Goal: Task Accomplishment & Management: Use online tool/utility

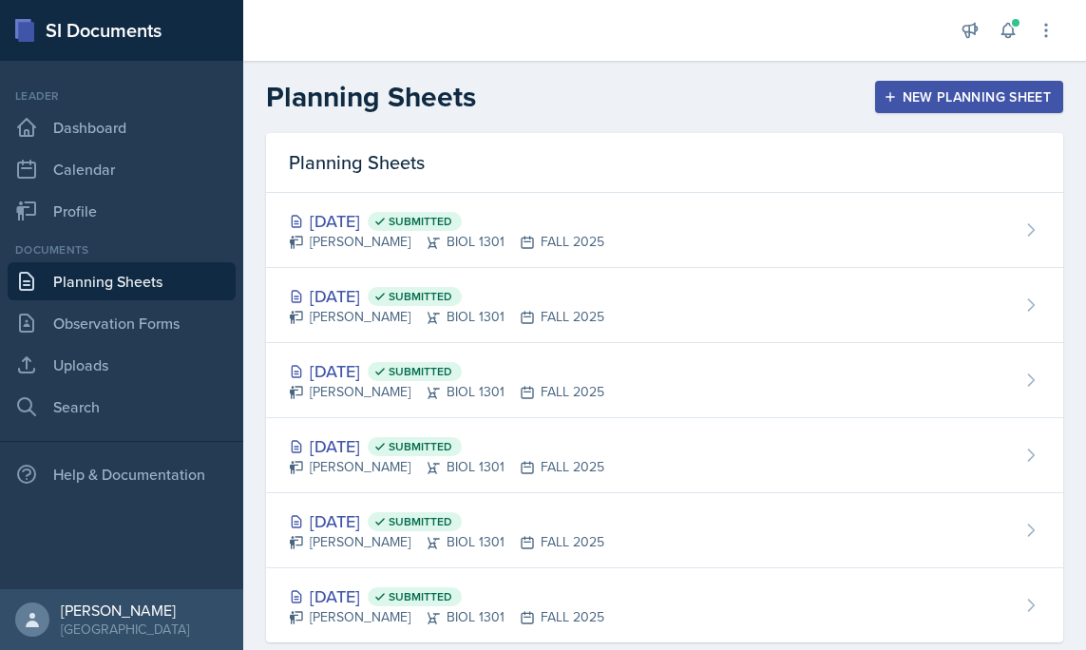
click at [918, 107] on button "New Planning Sheet" at bounding box center [969, 97] width 188 height 32
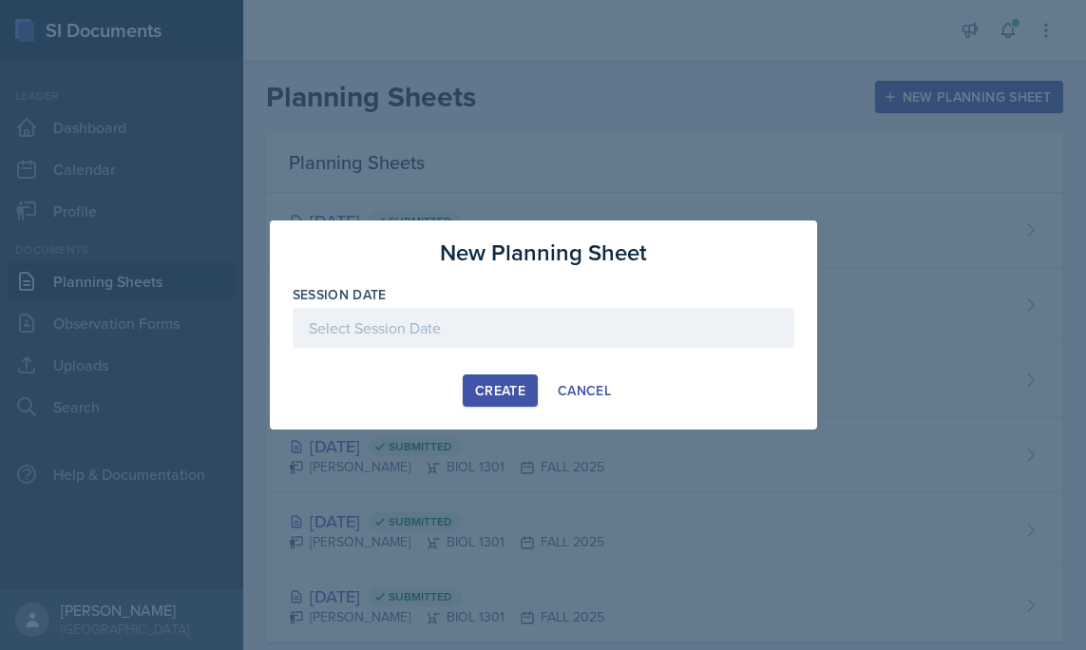
click at [403, 331] on div at bounding box center [544, 328] width 502 height 40
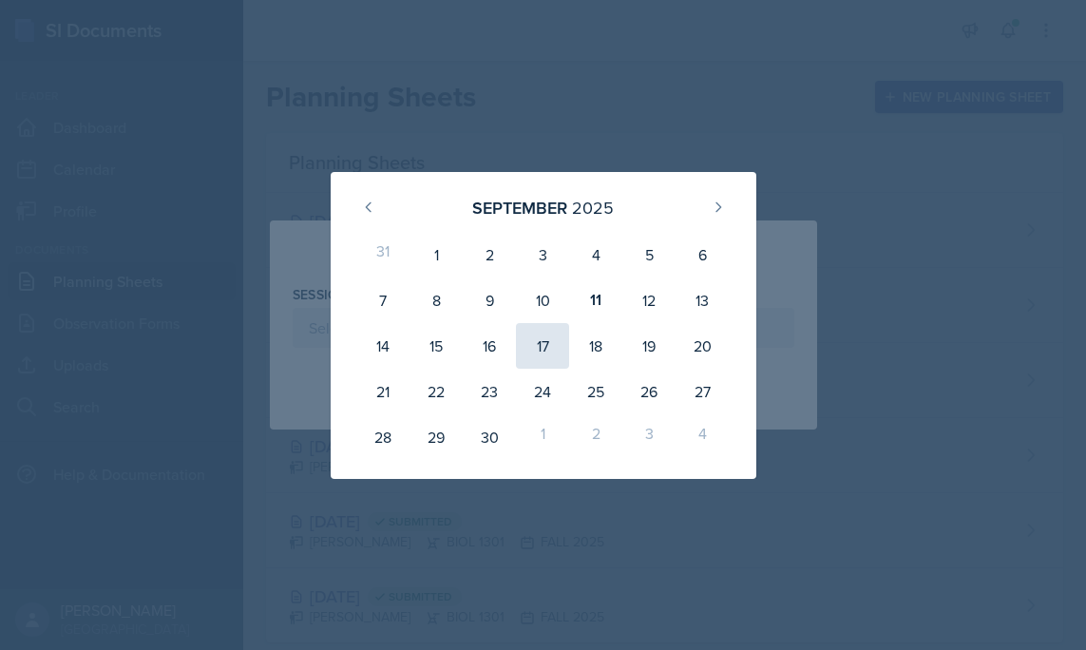
click at [540, 334] on div "17" at bounding box center [542, 346] width 53 height 46
type input "[DATE]"
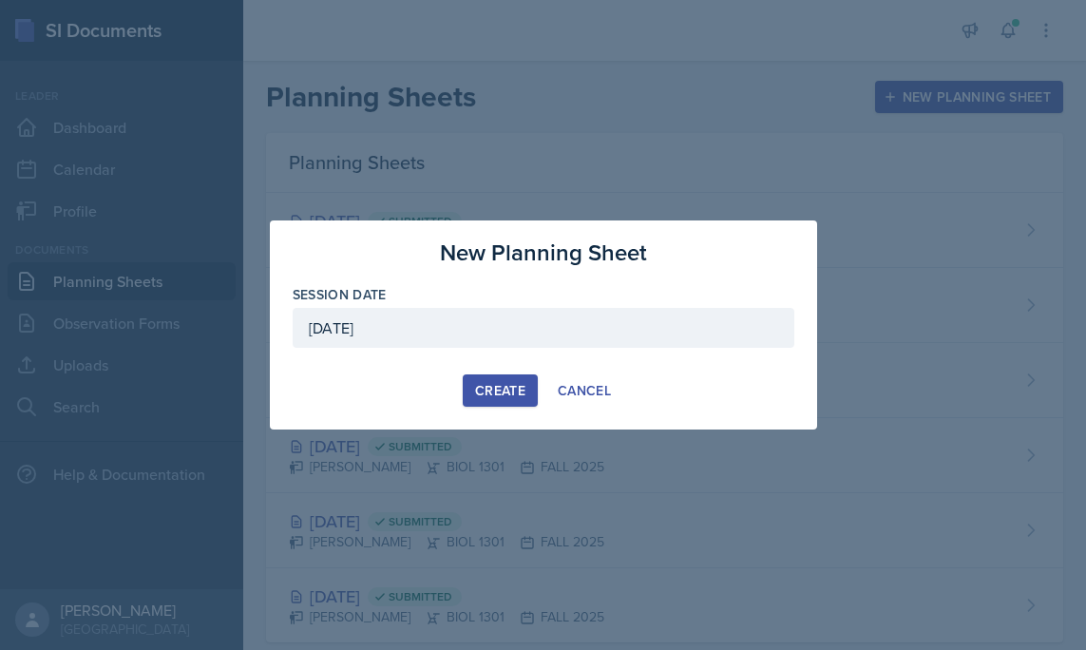
click at [498, 393] on div "Create" at bounding box center [500, 390] width 50 height 15
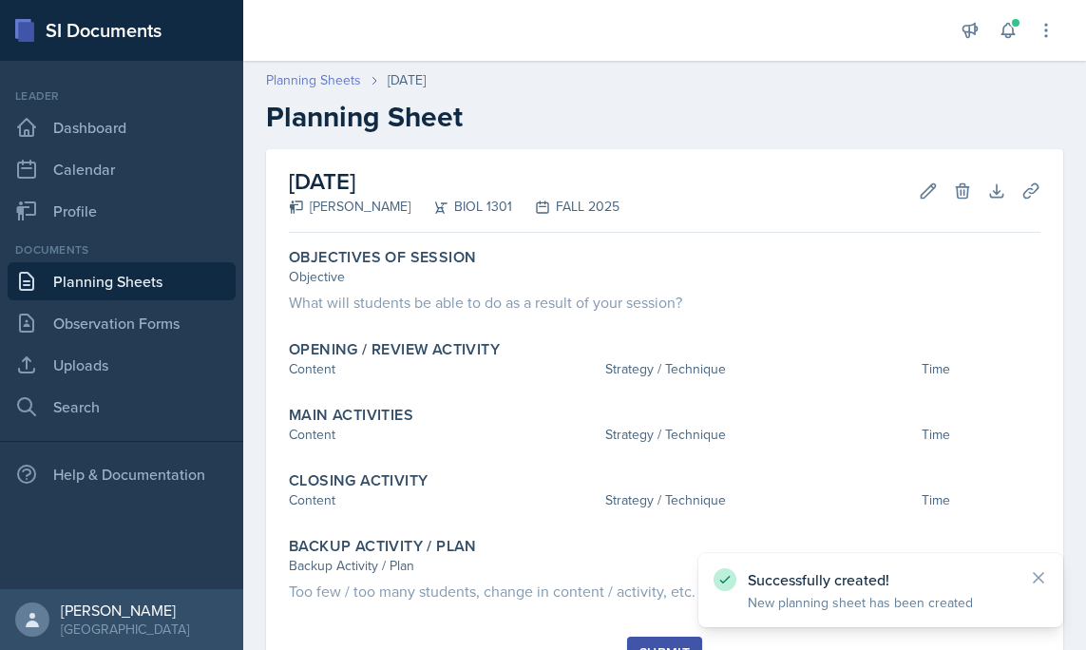
click at [289, 82] on link "Planning Sheets" at bounding box center [313, 80] width 95 height 20
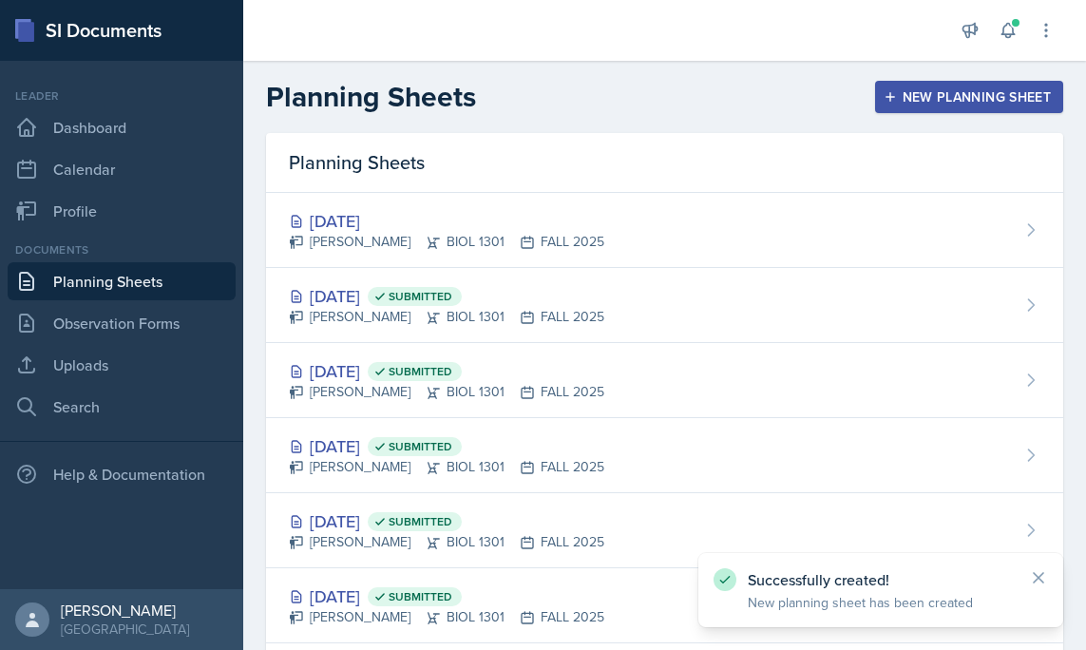
click at [959, 89] on div "New Planning Sheet" at bounding box center [968, 96] width 163 height 15
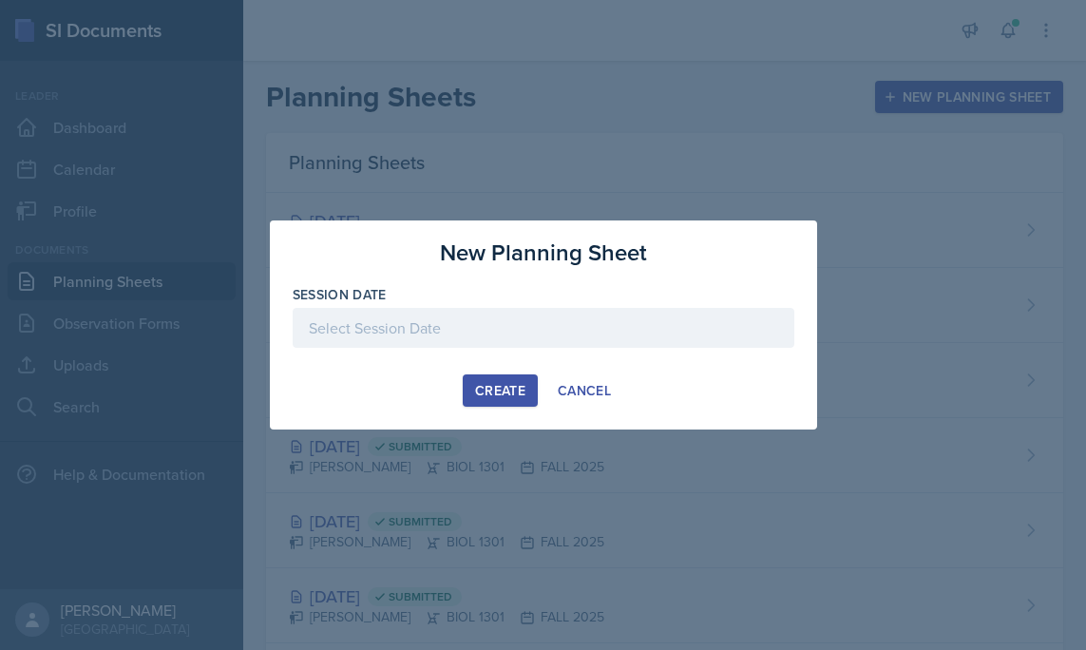
click at [534, 328] on div at bounding box center [544, 328] width 502 height 40
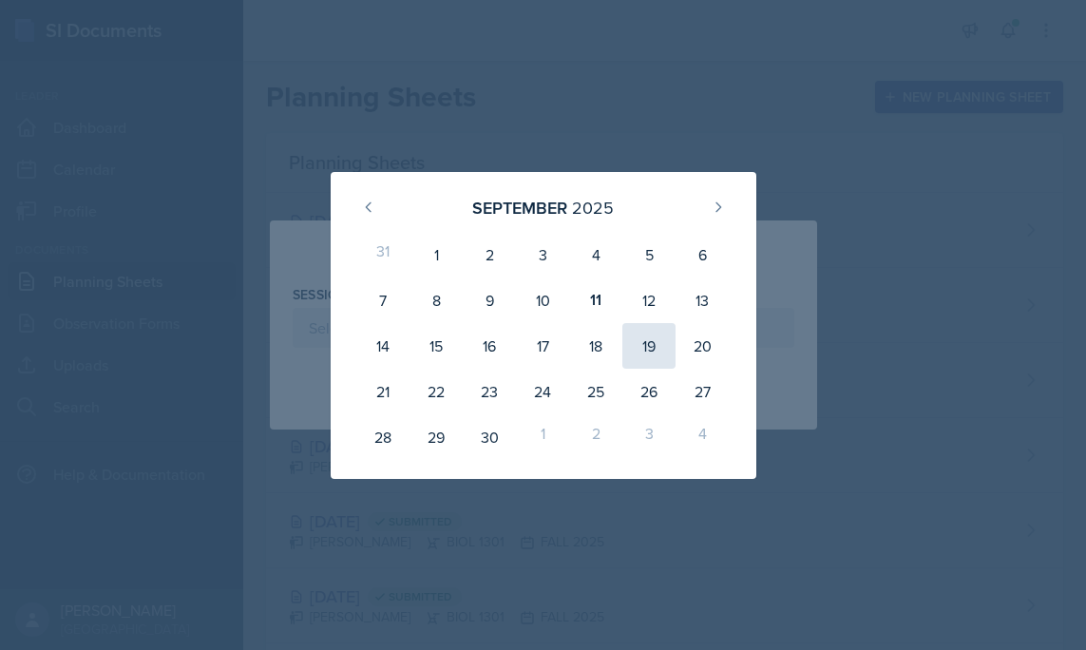
click at [657, 346] on div "19" at bounding box center [648, 346] width 53 height 46
type input "[DATE]"
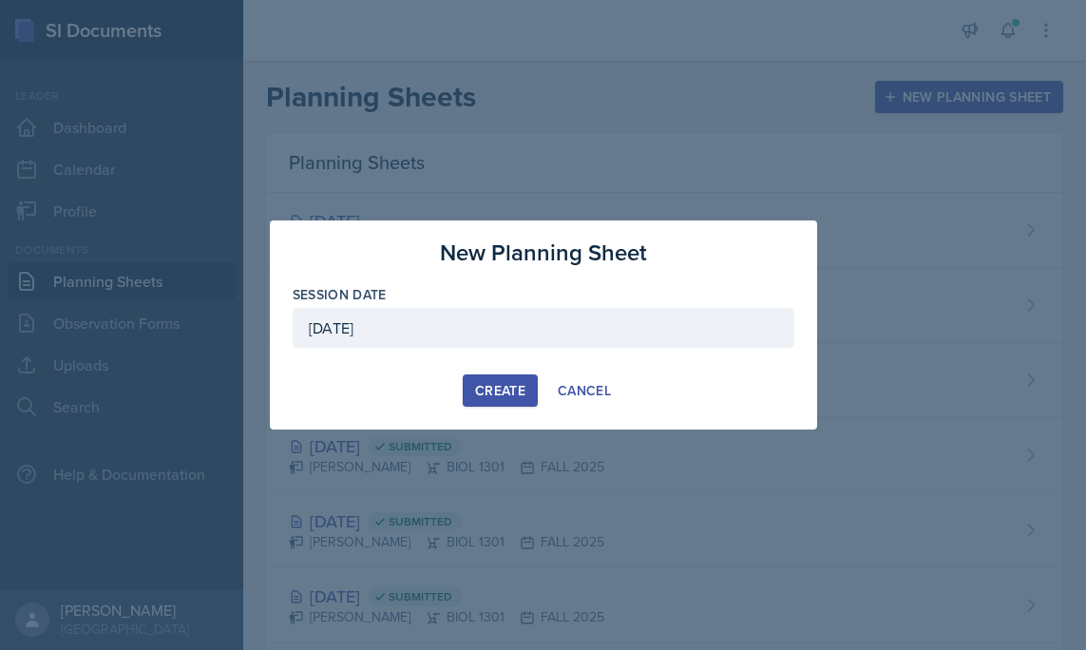
click at [497, 383] on div "Create" at bounding box center [500, 390] width 50 height 15
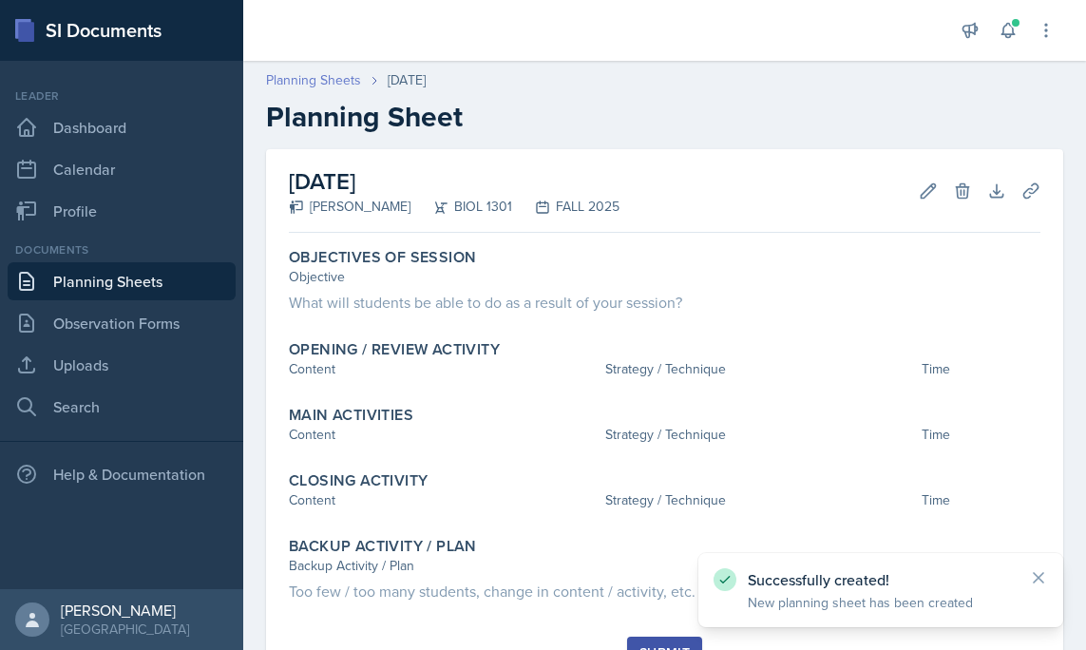
click at [298, 87] on link "Planning Sheets" at bounding box center [313, 80] width 95 height 20
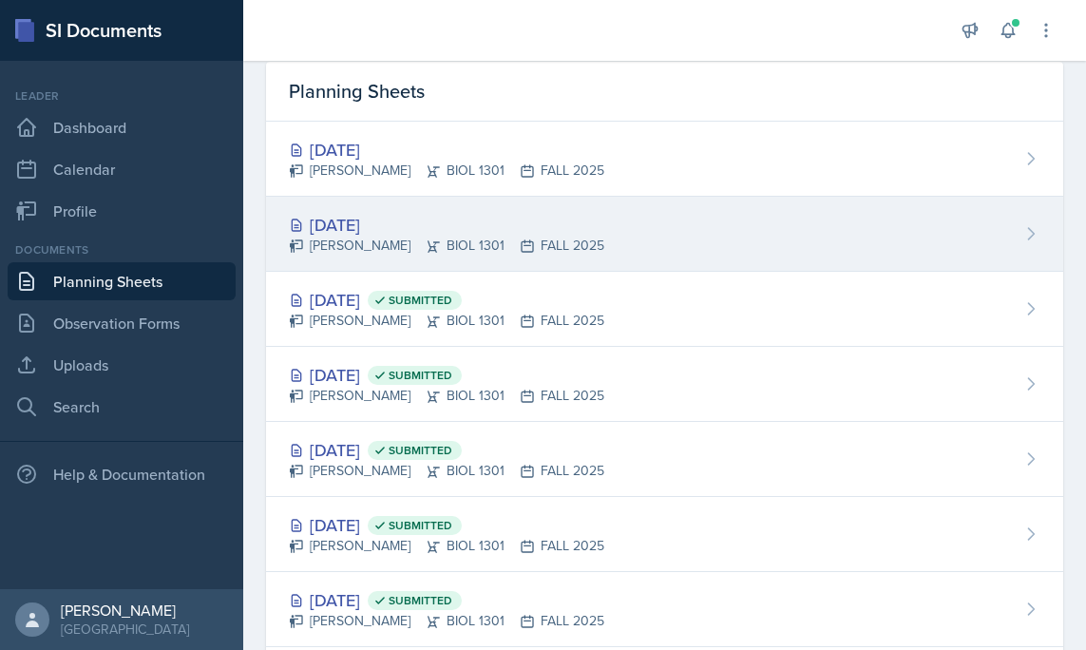
scroll to position [73, 0]
click at [387, 219] on div "[DATE]" at bounding box center [446, 223] width 315 height 26
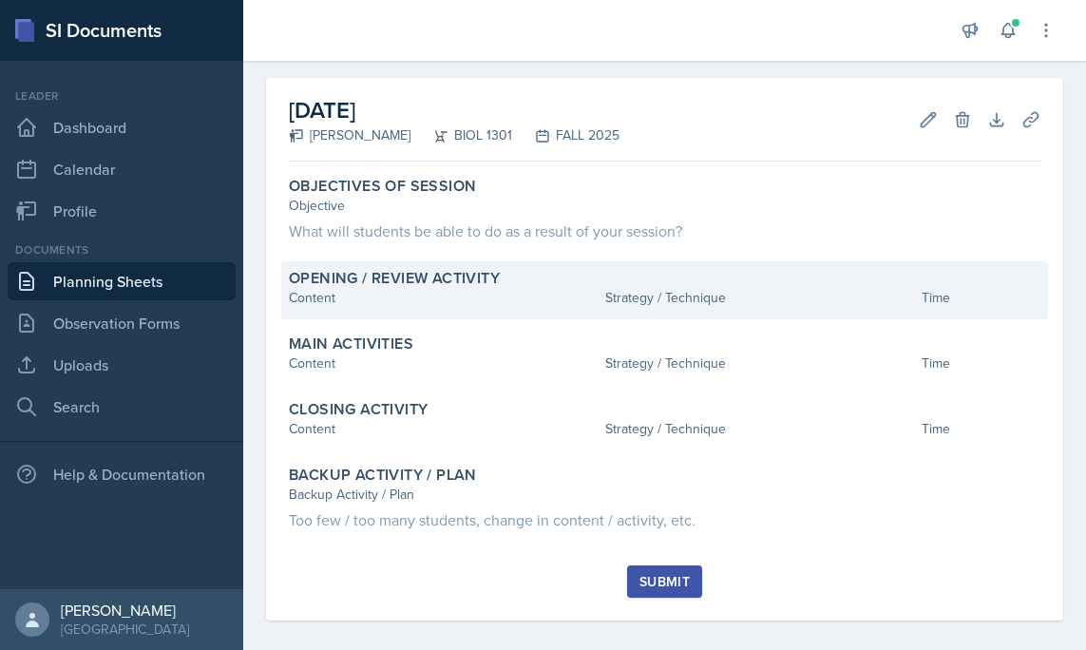
scroll to position [87, 0]
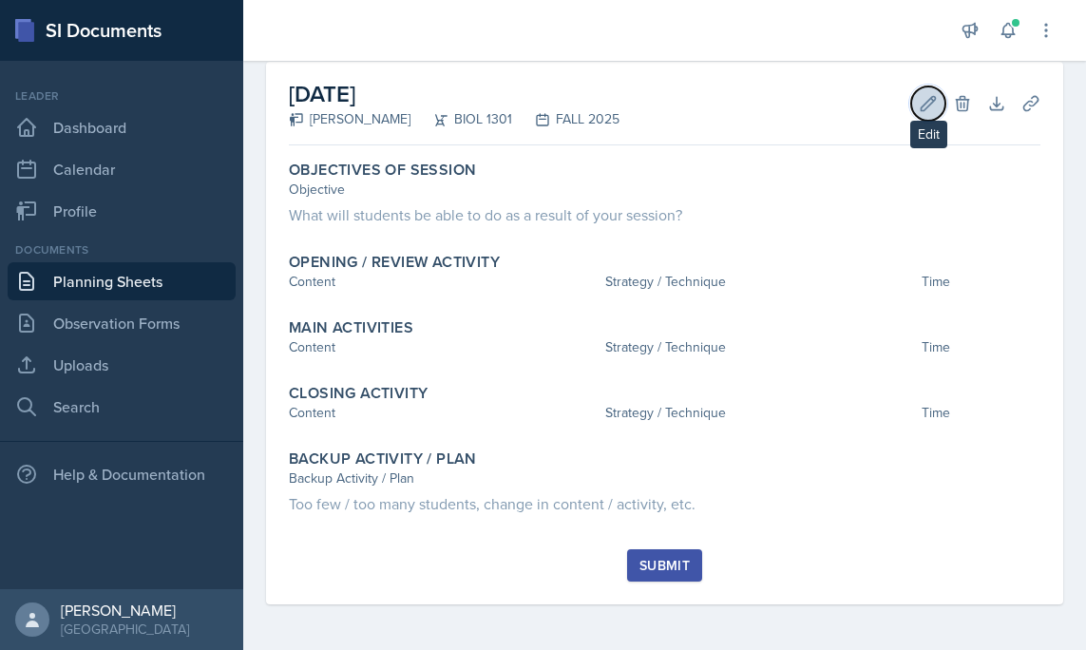
click at [929, 99] on icon at bounding box center [929, 103] width 14 height 14
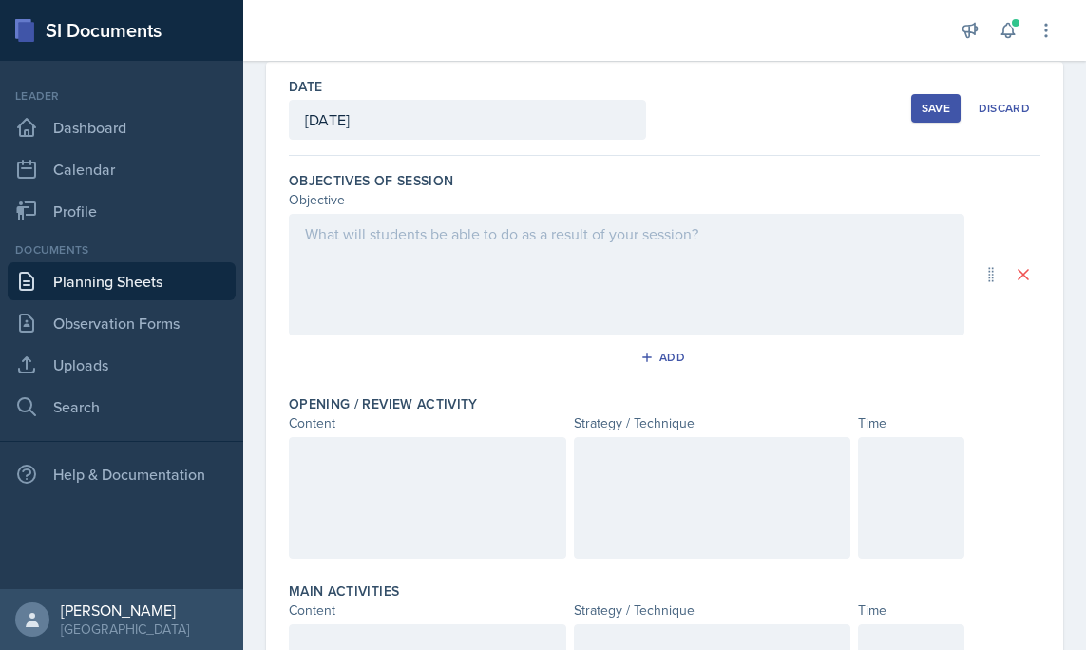
click at [617, 253] on div at bounding box center [627, 275] width 676 height 122
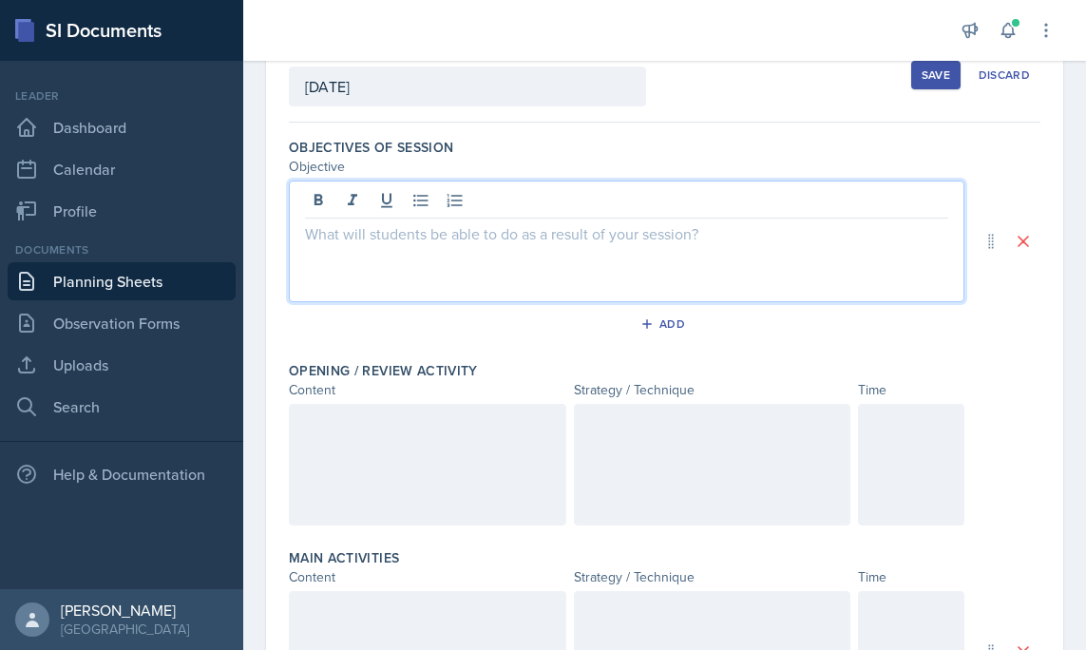
click at [324, 428] on div at bounding box center [427, 465] width 277 height 122
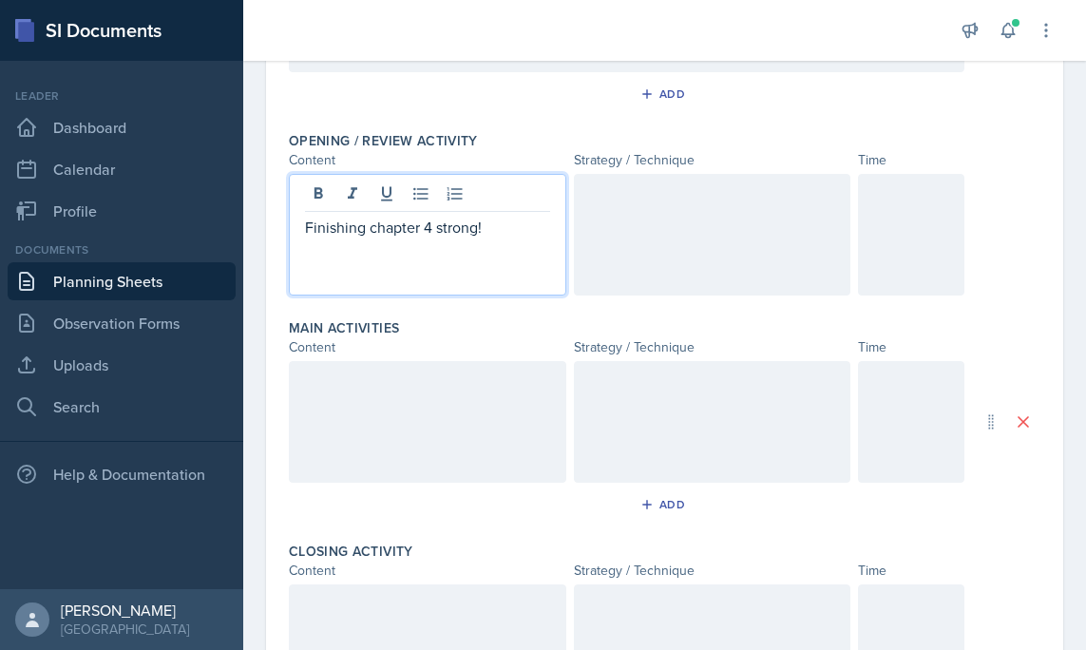
scroll to position [364, 0]
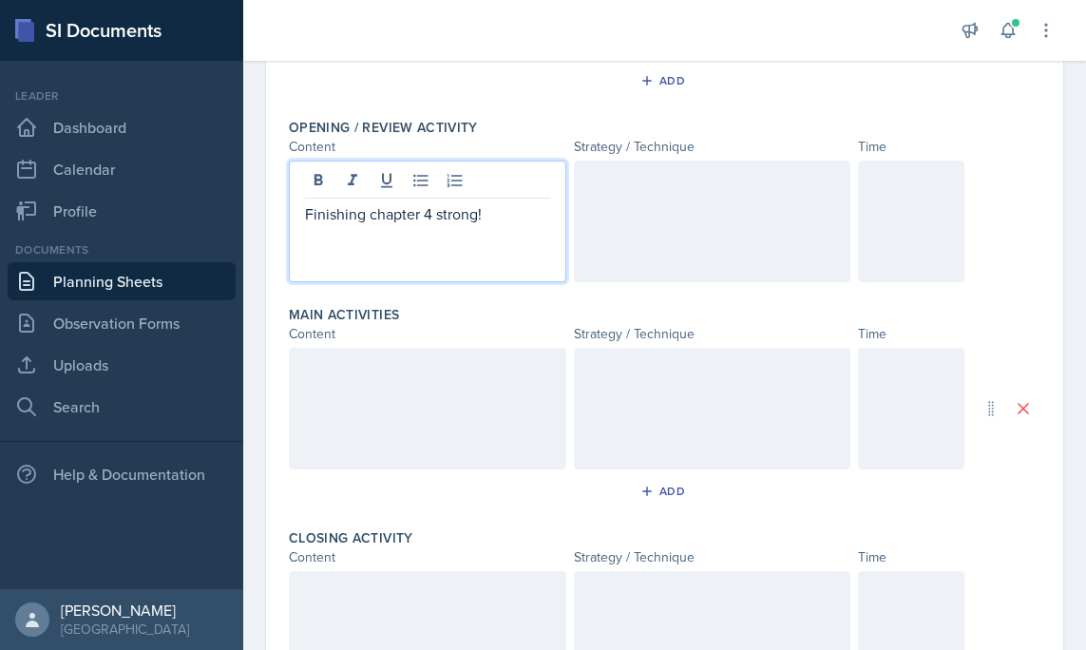
click at [903, 186] on p at bounding box center [911, 180] width 74 height 23
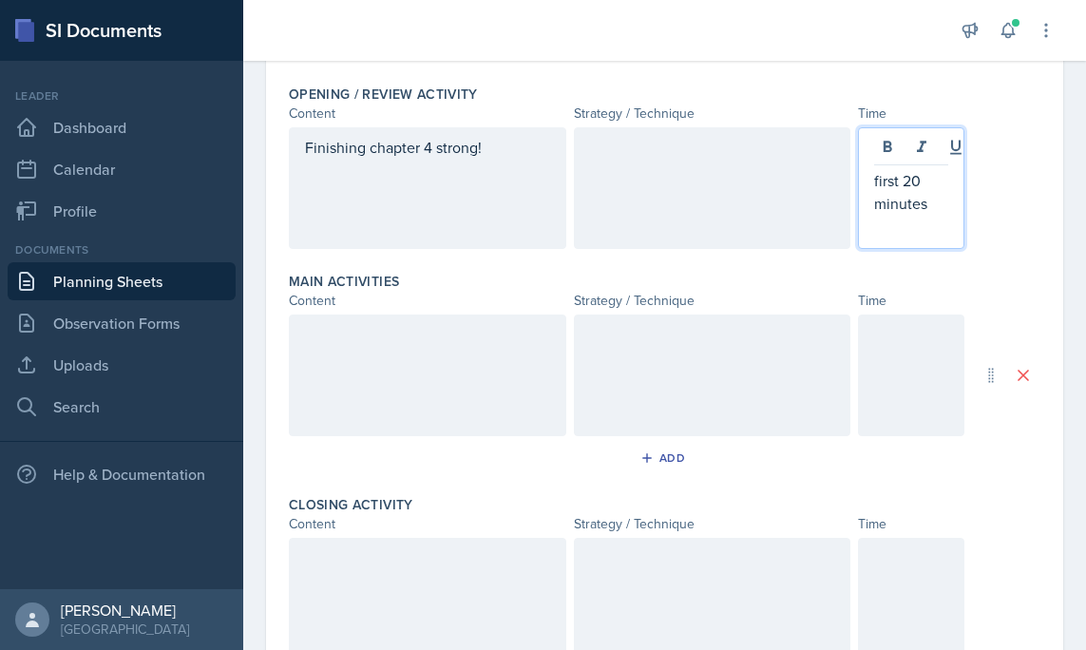
click at [476, 135] on div "Finishing chapter 4 strong!" at bounding box center [427, 188] width 277 height 122
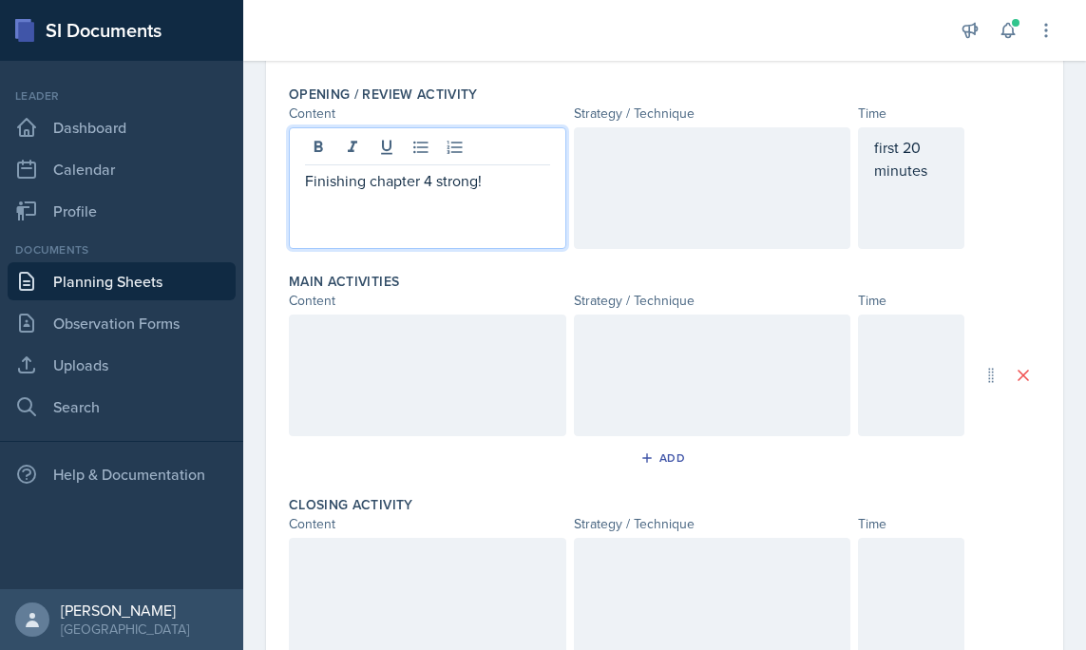
click at [497, 188] on p "Finishing chapter 4 strong!" at bounding box center [427, 180] width 245 height 23
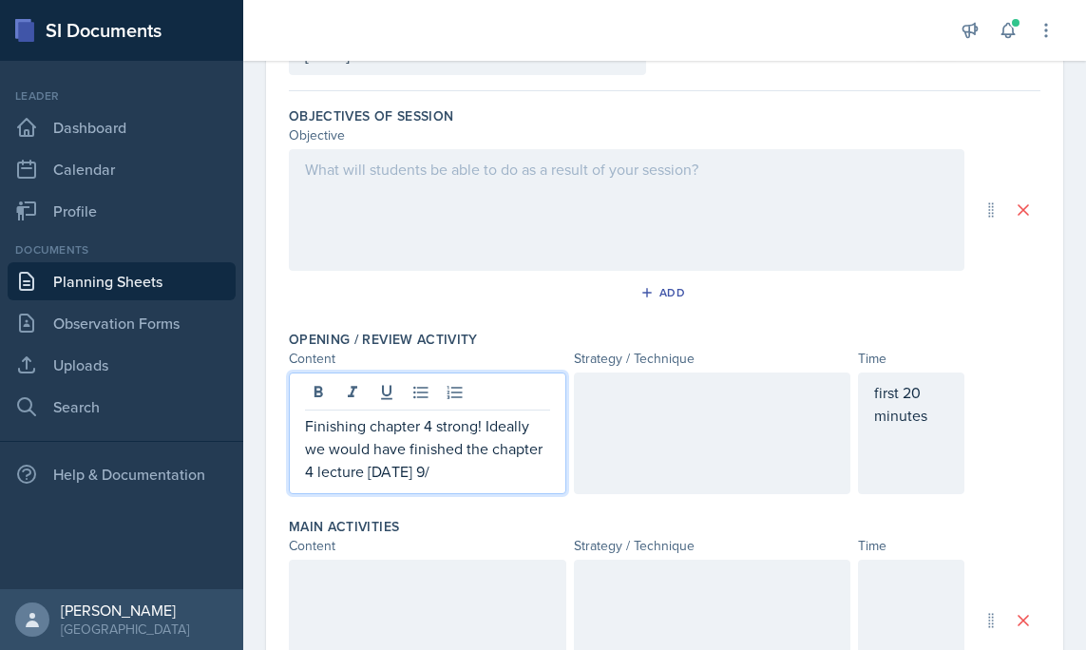
scroll to position [333, 0]
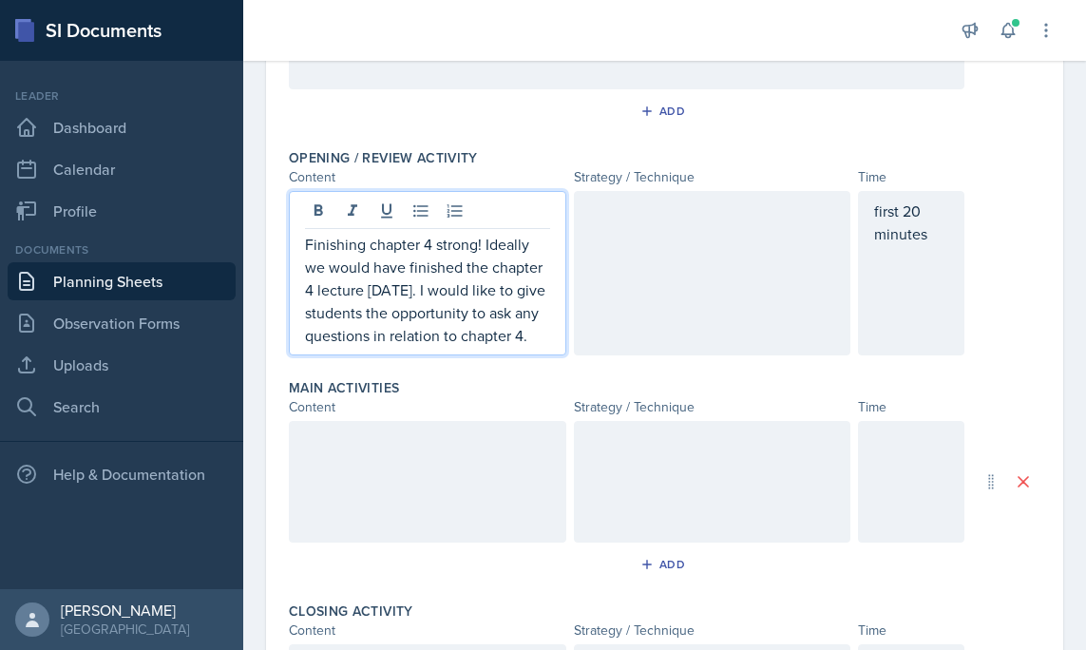
click at [696, 241] on div at bounding box center [712, 273] width 277 height 164
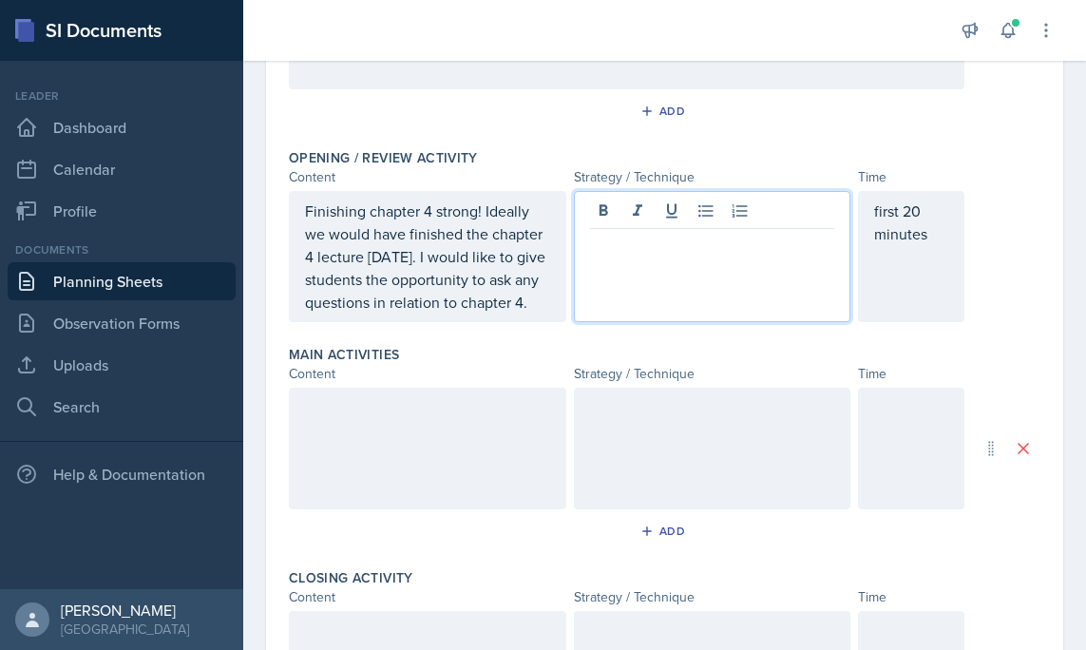
scroll to position [367, 0]
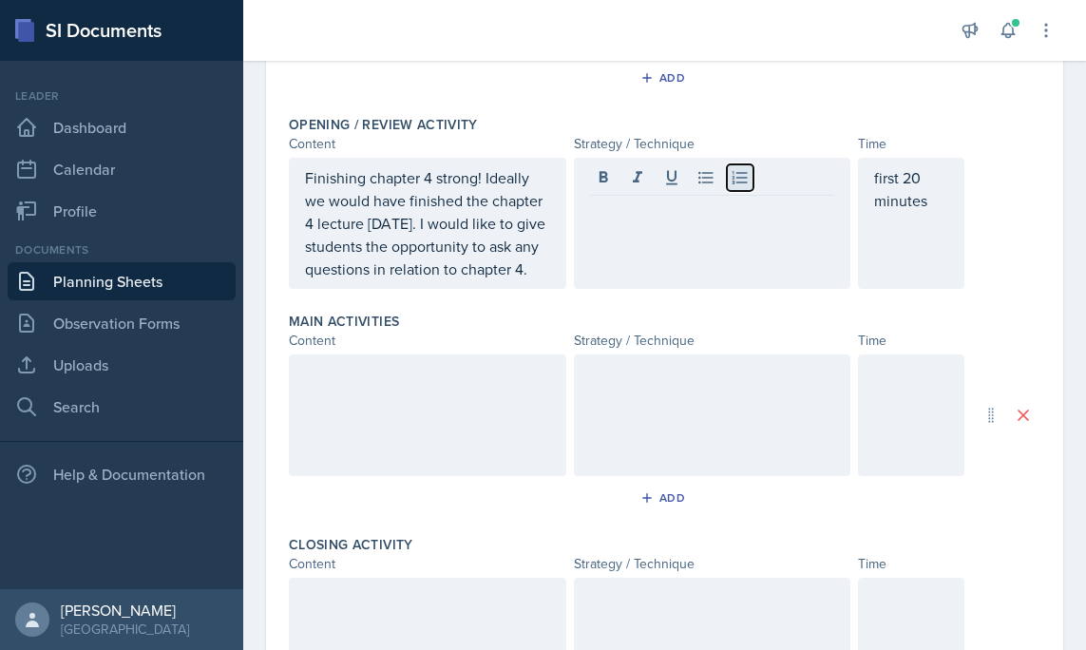
click at [737, 183] on icon at bounding box center [740, 177] width 19 height 19
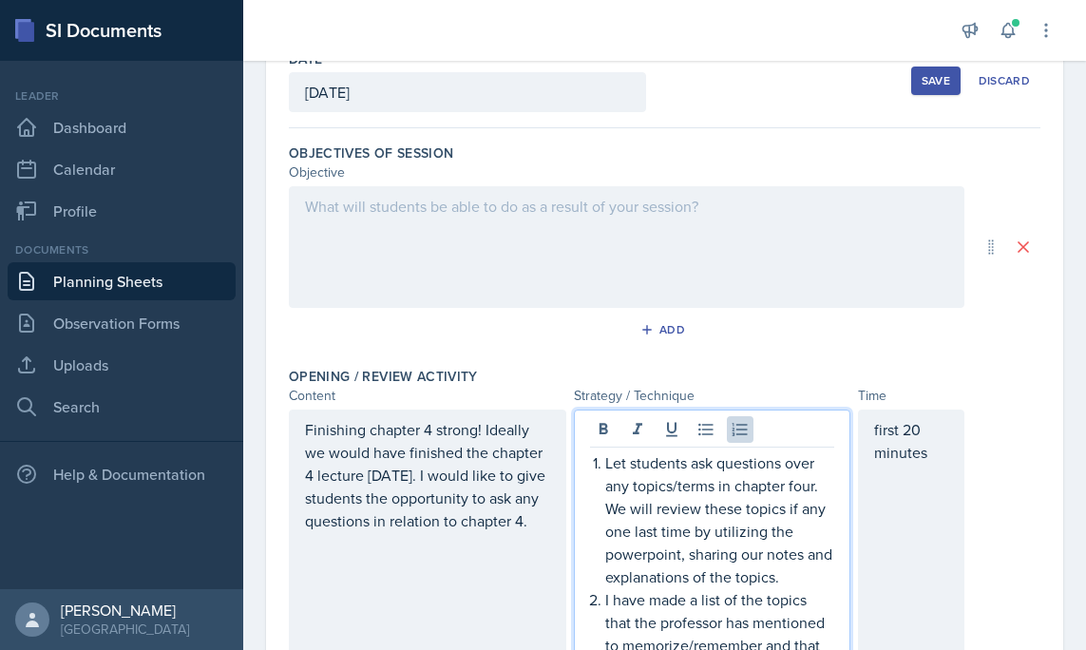
scroll to position [352, 0]
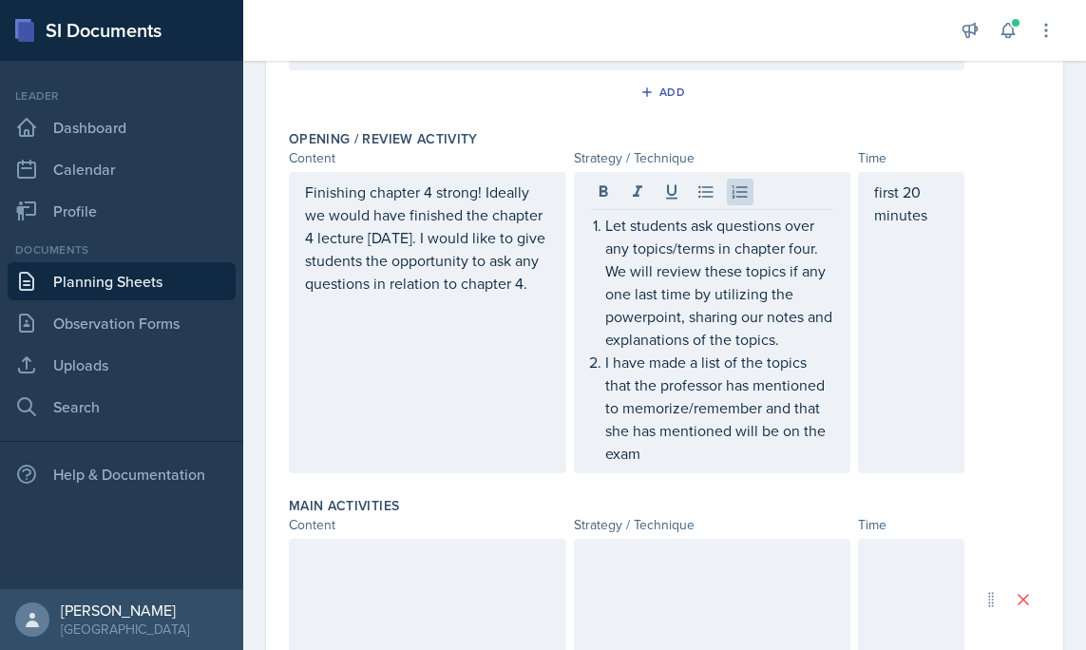
click at [516, 345] on div "Finishing chapter 4 strong! Ideally we would have finished the chapter 4 lectur…" at bounding box center [427, 322] width 277 height 301
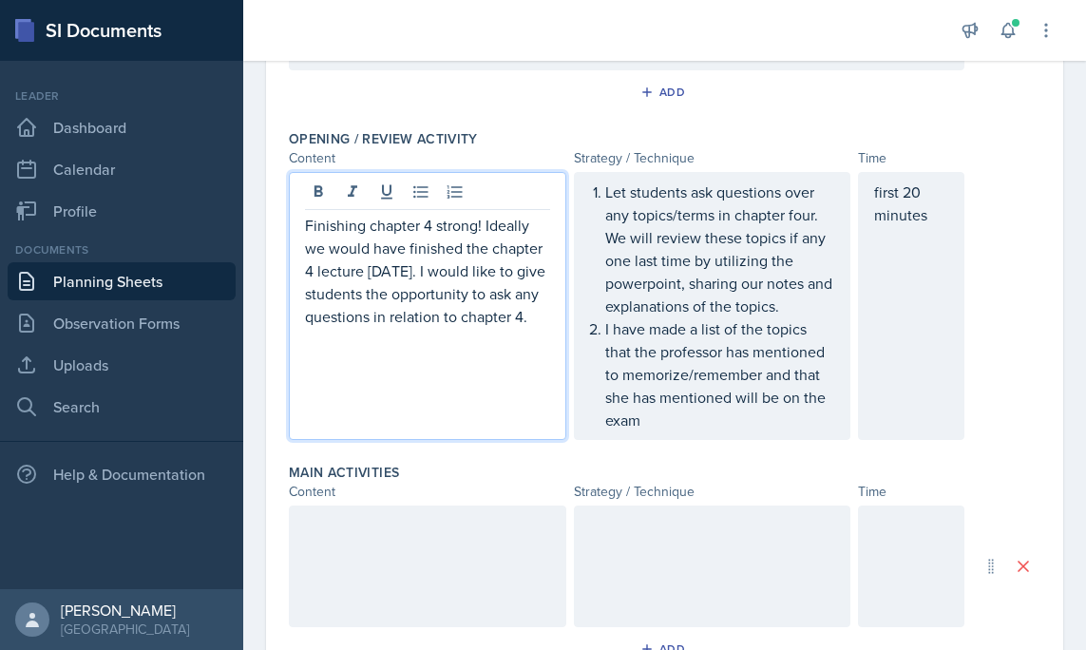
scroll to position [386, 0]
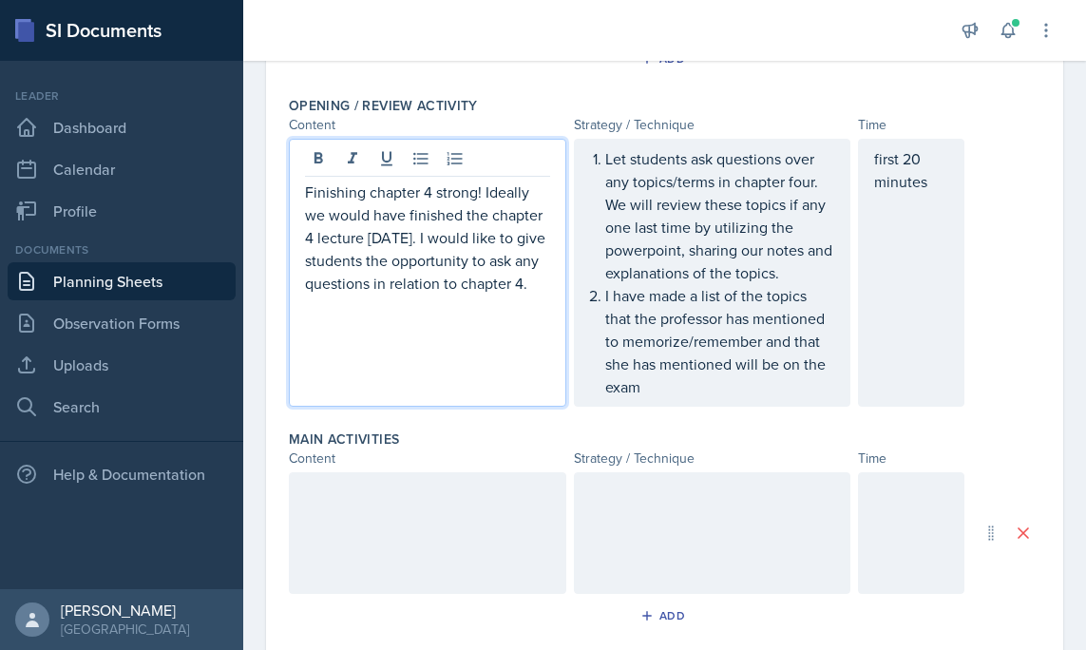
click at [682, 390] on p "I have made a list of the topics that the professor has mentioned to memorize/r…" at bounding box center [720, 341] width 230 height 114
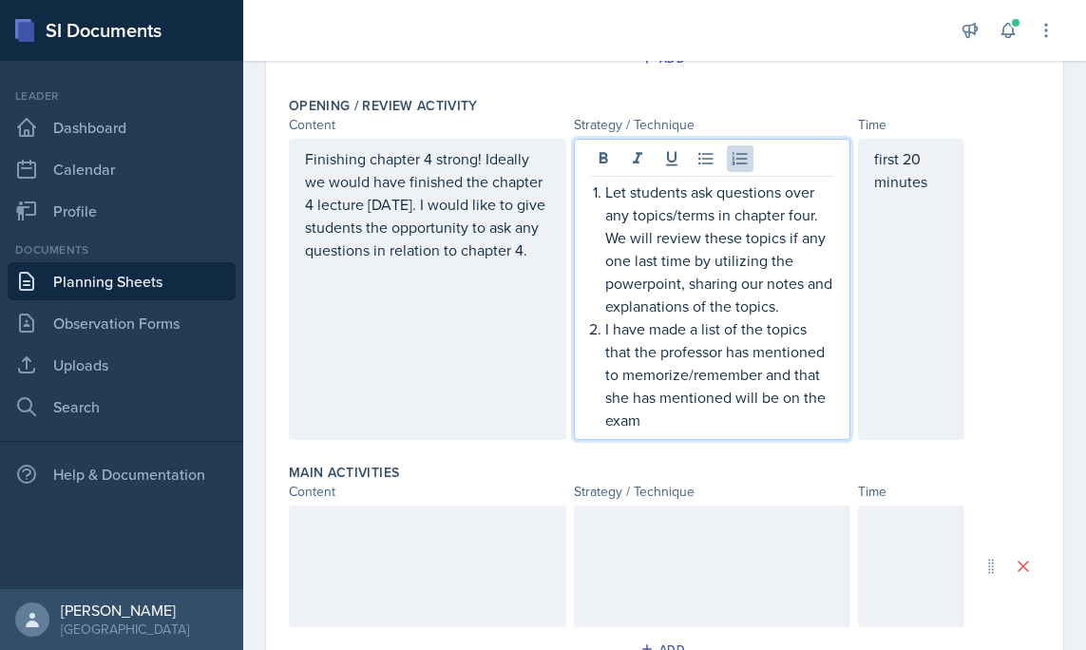
click at [680, 431] on div "Let students ask questions over any topics/terms in chapter four. We will revie…" at bounding box center [712, 289] width 277 height 301
click at [673, 421] on p "I have made a list of the topics that the professor has mentioned to memorize/r…" at bounding box center [720, 374] width 230 height 114
click at [609, 332] on p "I have made a list of the topics that the professor has mentioned to memorize/r…" at bounding box center [720, 374] width 230 height 114
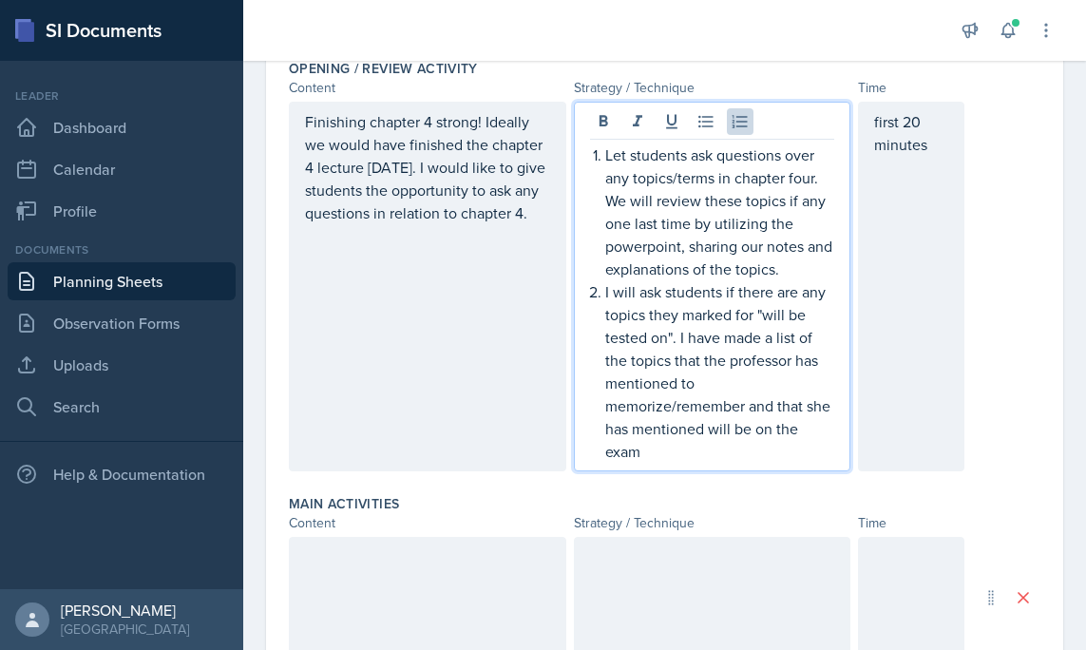
scroll to position [429, 0]
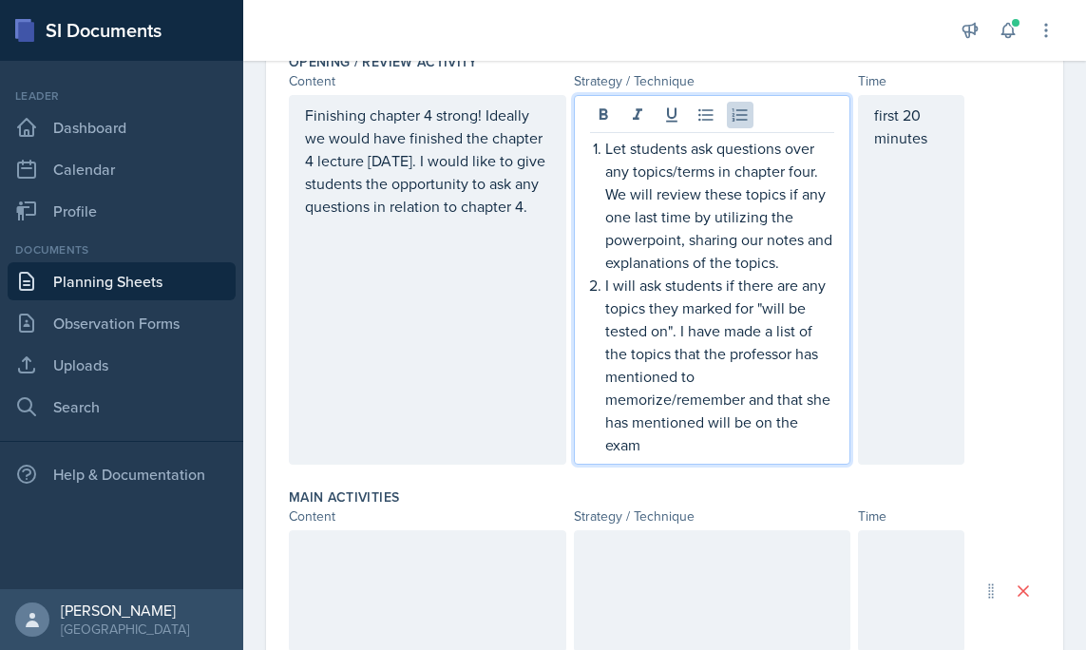
click at [715, 383] on p "I will ask students if there are any topics they marked for "will be tested on"…" at bounding box center [720, 365] width 230 height 182
click at [600, 409] on div "Let students ask questions over any topics/terms in chapter four. We will revie…" at bounding box center [712, 296] width 245 height 319
click at [690, 446] on p "I will ask students if there are any topics they marked for "will be tested on"…" at bounding box center [720, 365] width 230 height 182
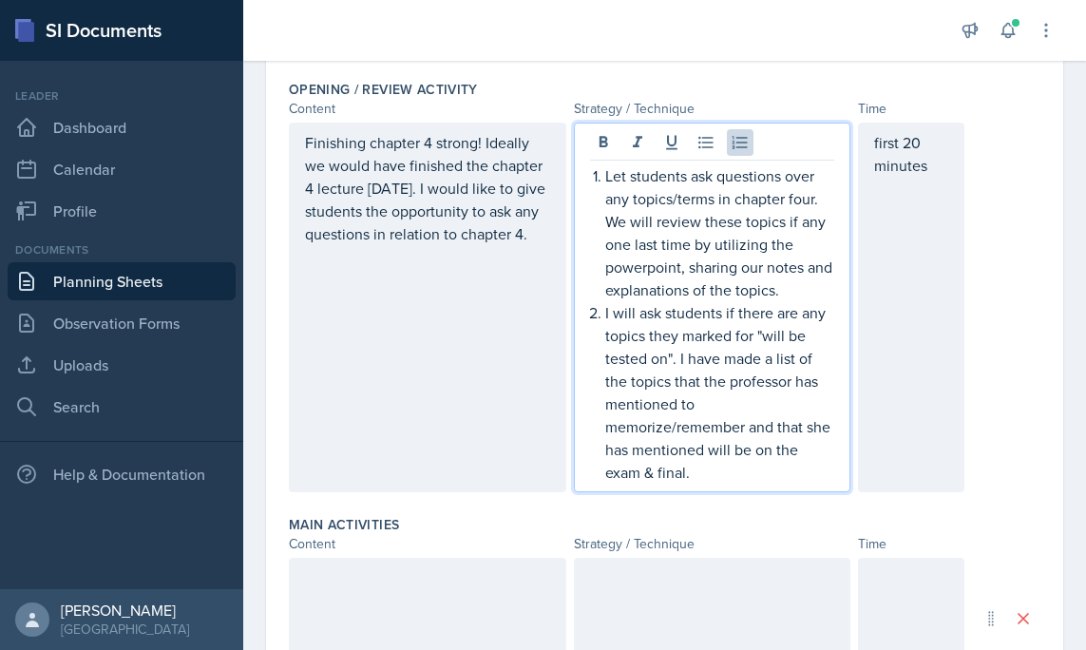
click at [678, 359] on p "I will ask students if there are any topics they marked for "will be tested on"…" at bounding box center [720, 392] width 230 height 182
click at [733, 470] on p "I will ask students if there are any topics they marked for "will be tested on"…" at bounding box center [720, 392] width 230 height 182
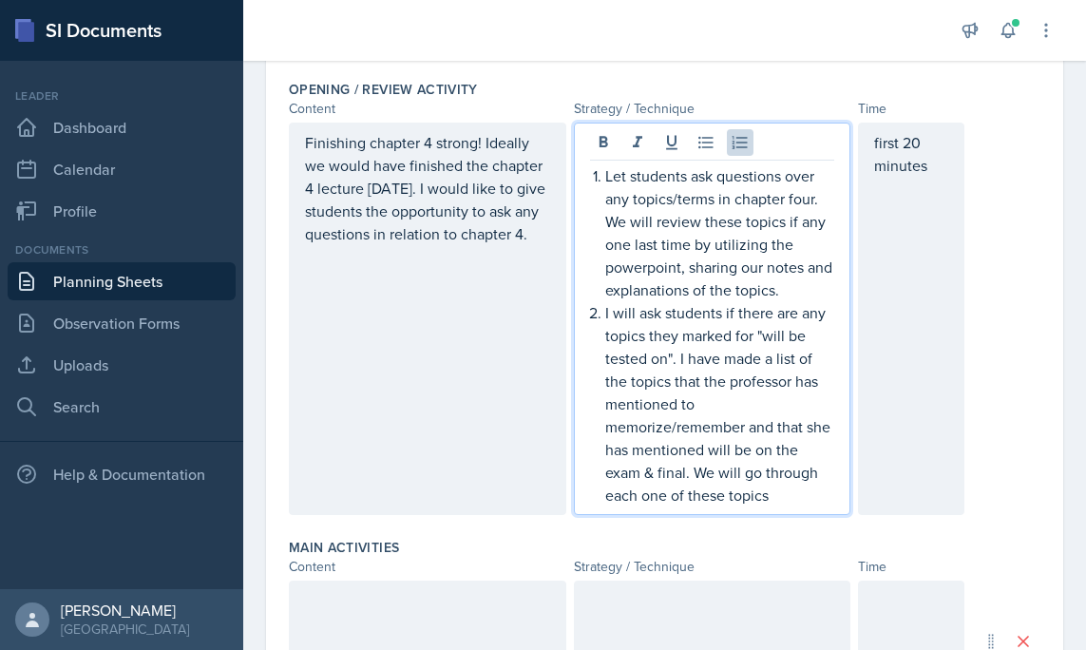
click at [493, 470] on div "Finishing chapter 4 strong! Ideally we would have finished the chapter 4 lectur…" at bounding box center [427, 319] width 277 height 392
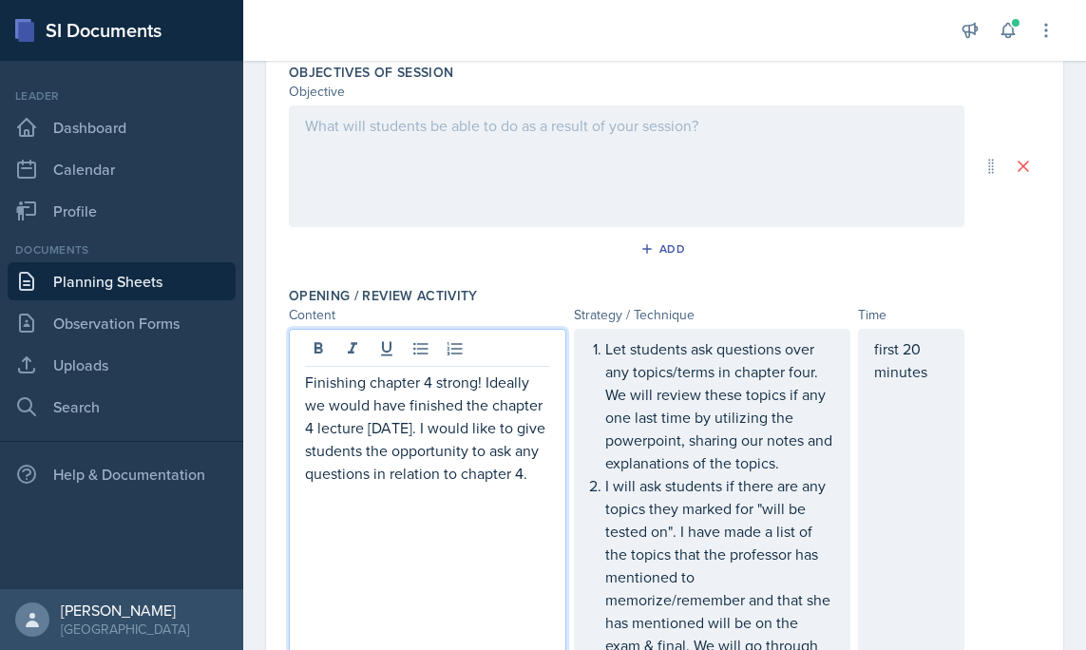
scroll to position [0, 0]
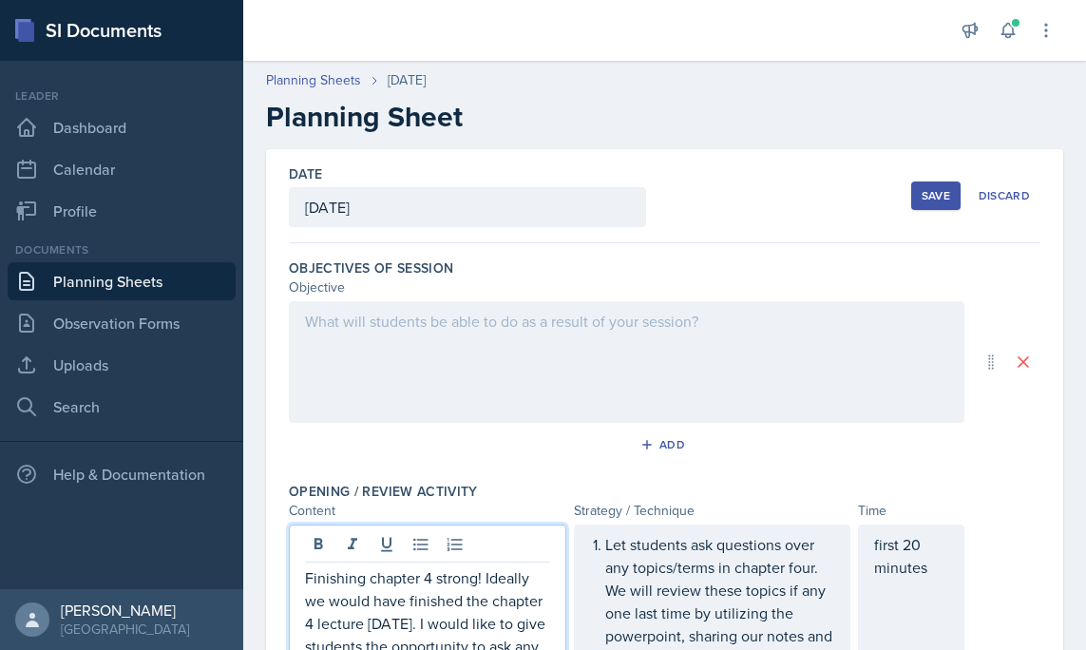
click at [942, 189] on div "Save" at bounding box center [936, 195] width 29 height 15
